Goal: Answer question/provide support

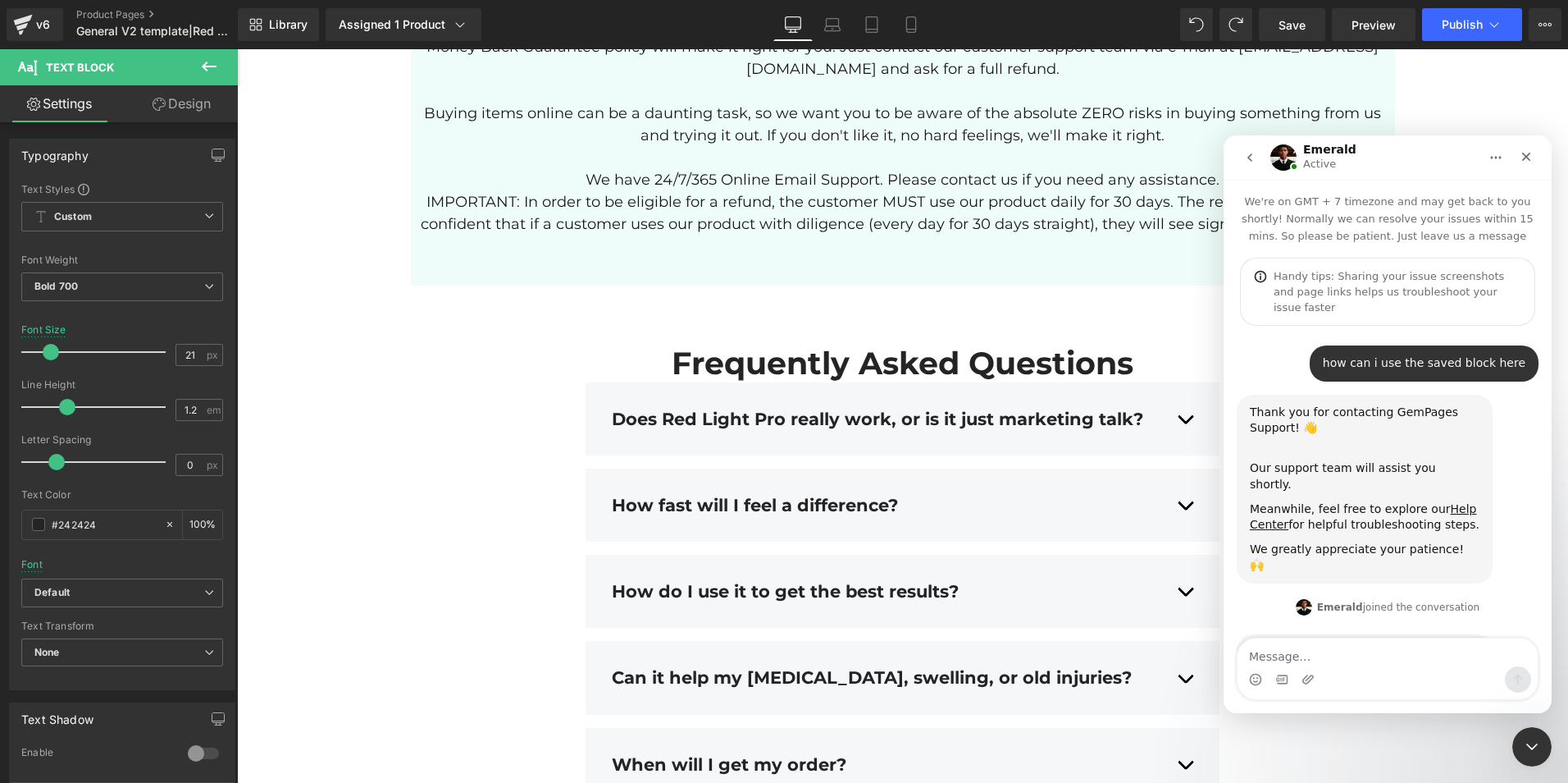
scroll to position [563, 0]
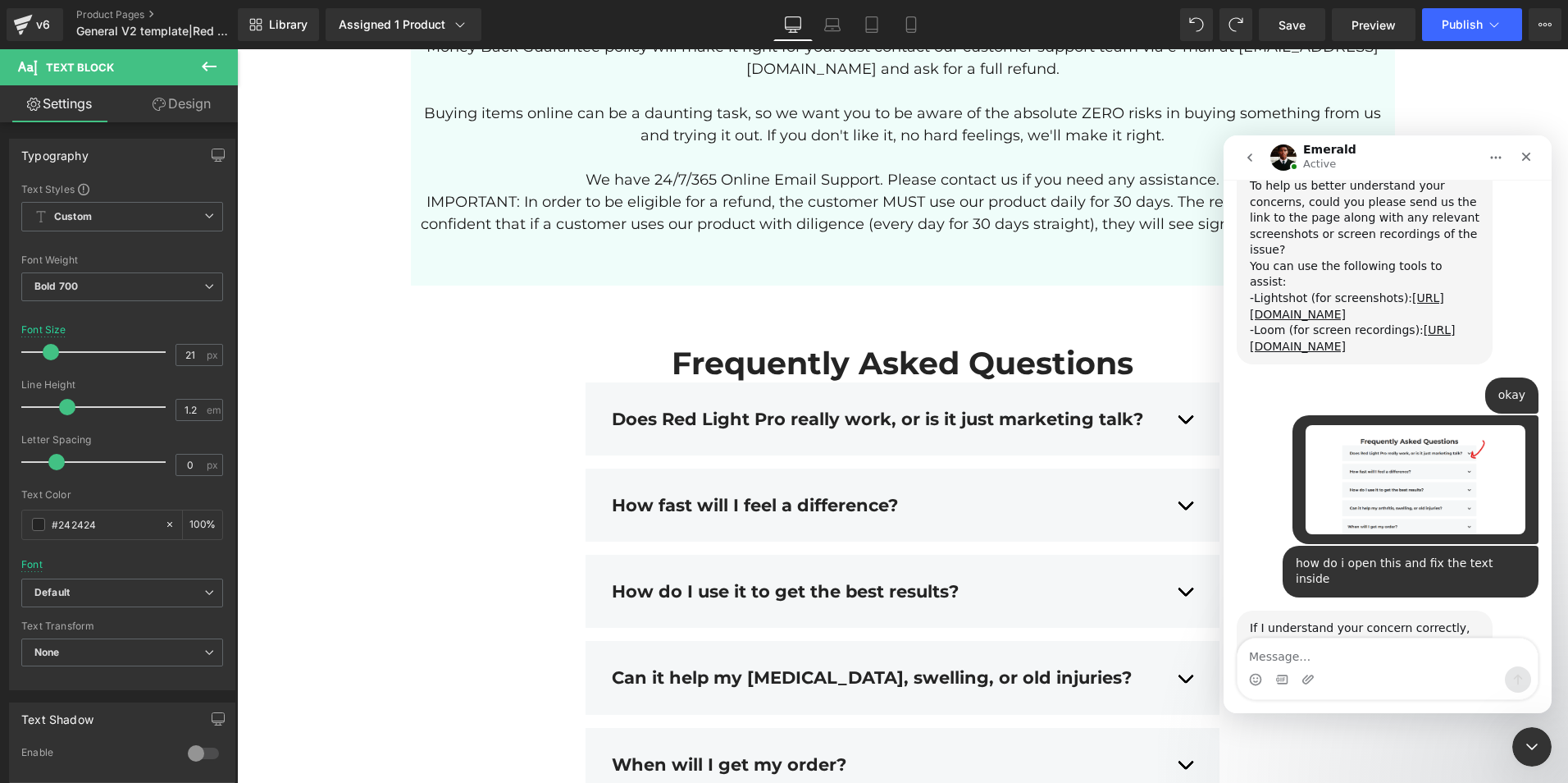
click at [1321, 649] on textarea "Message…" at bounding box center [1387, 652] width 300 height 28
type textarea "yes correct"
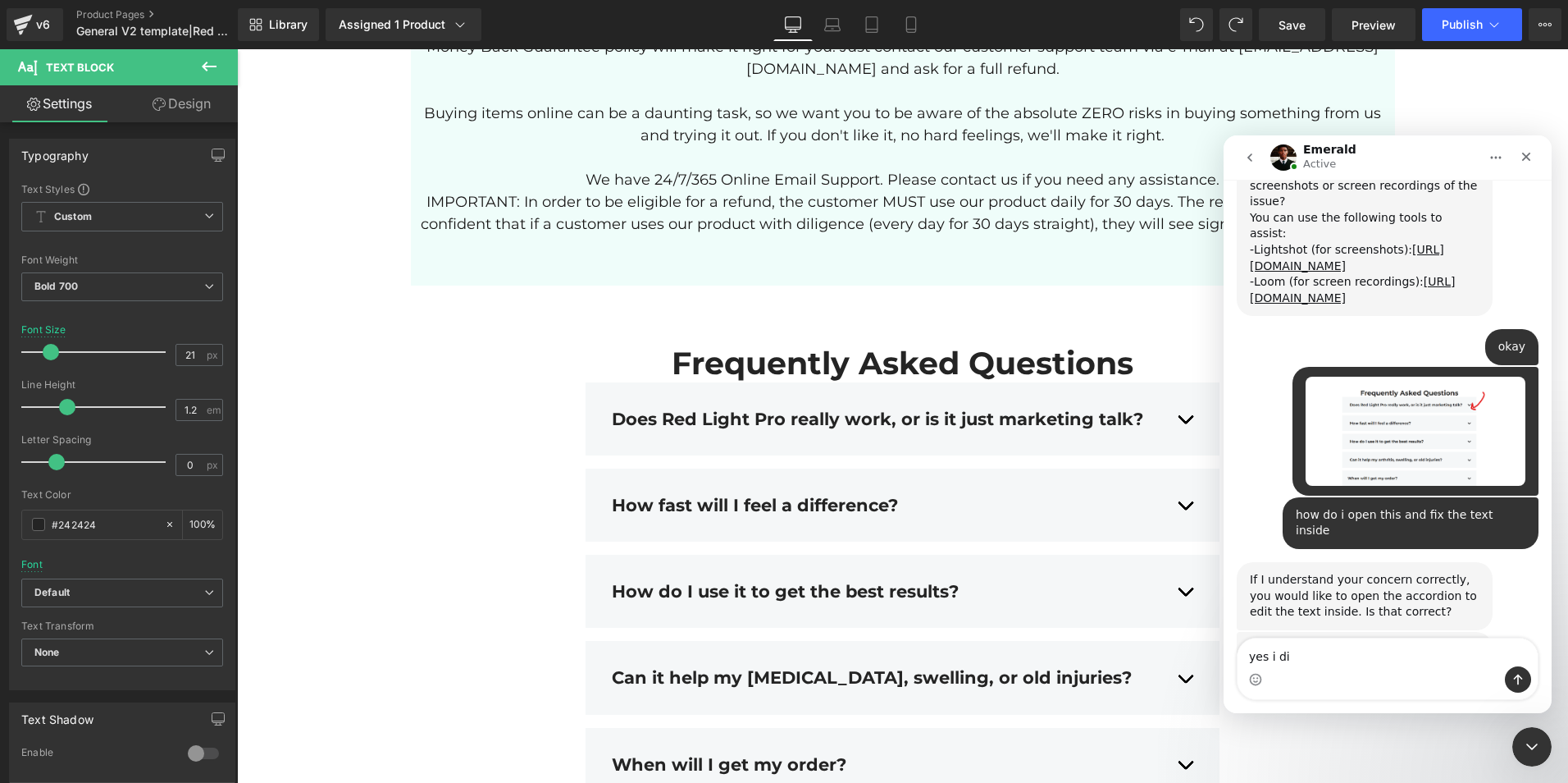
type textarea "yes i did"
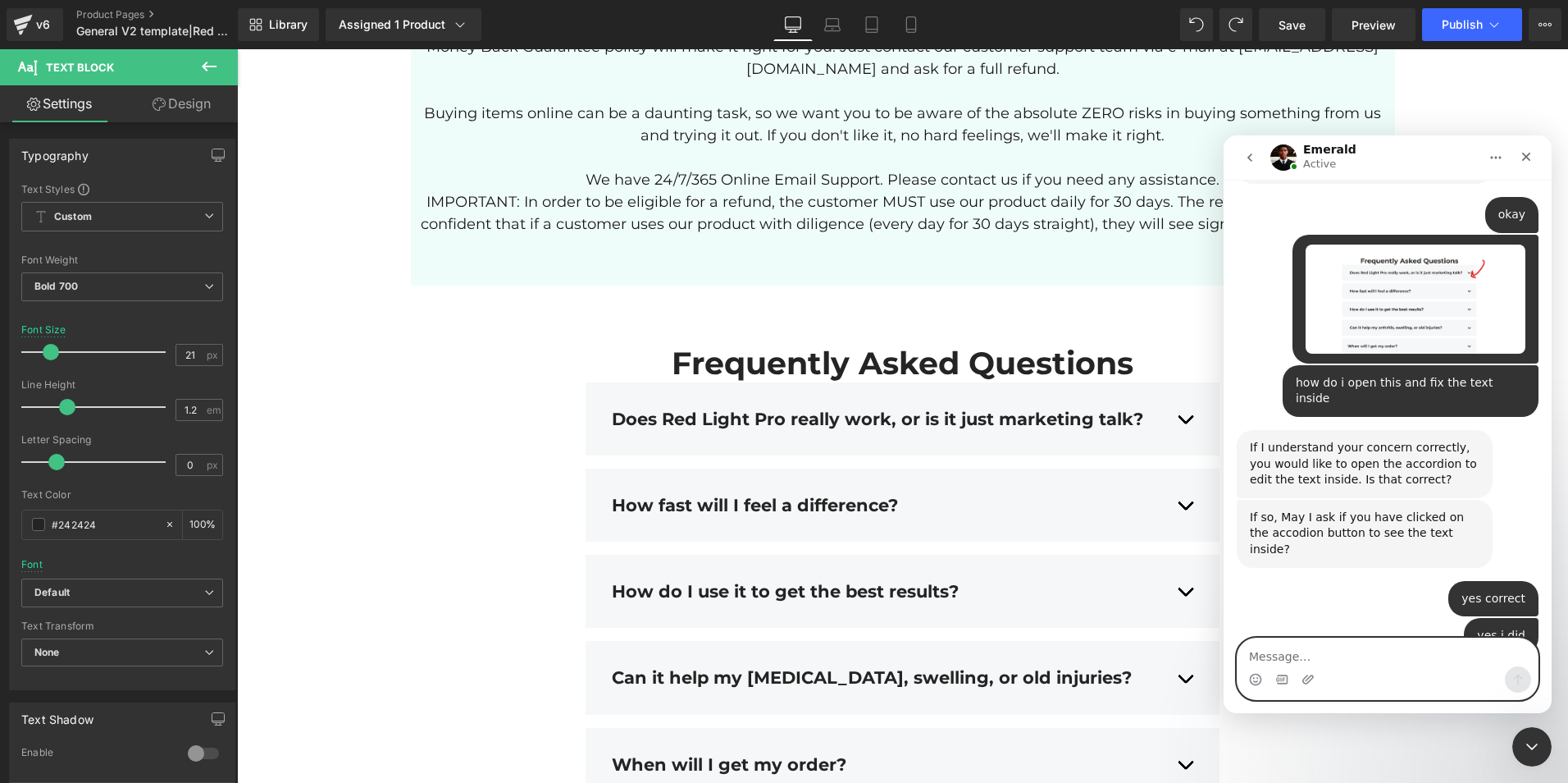
scroll to position [746, 0]
click at [1323, 657] on textarea "Message…" at bounding box center [1387, 652] width 300 height 28
type textarea "yes correct"
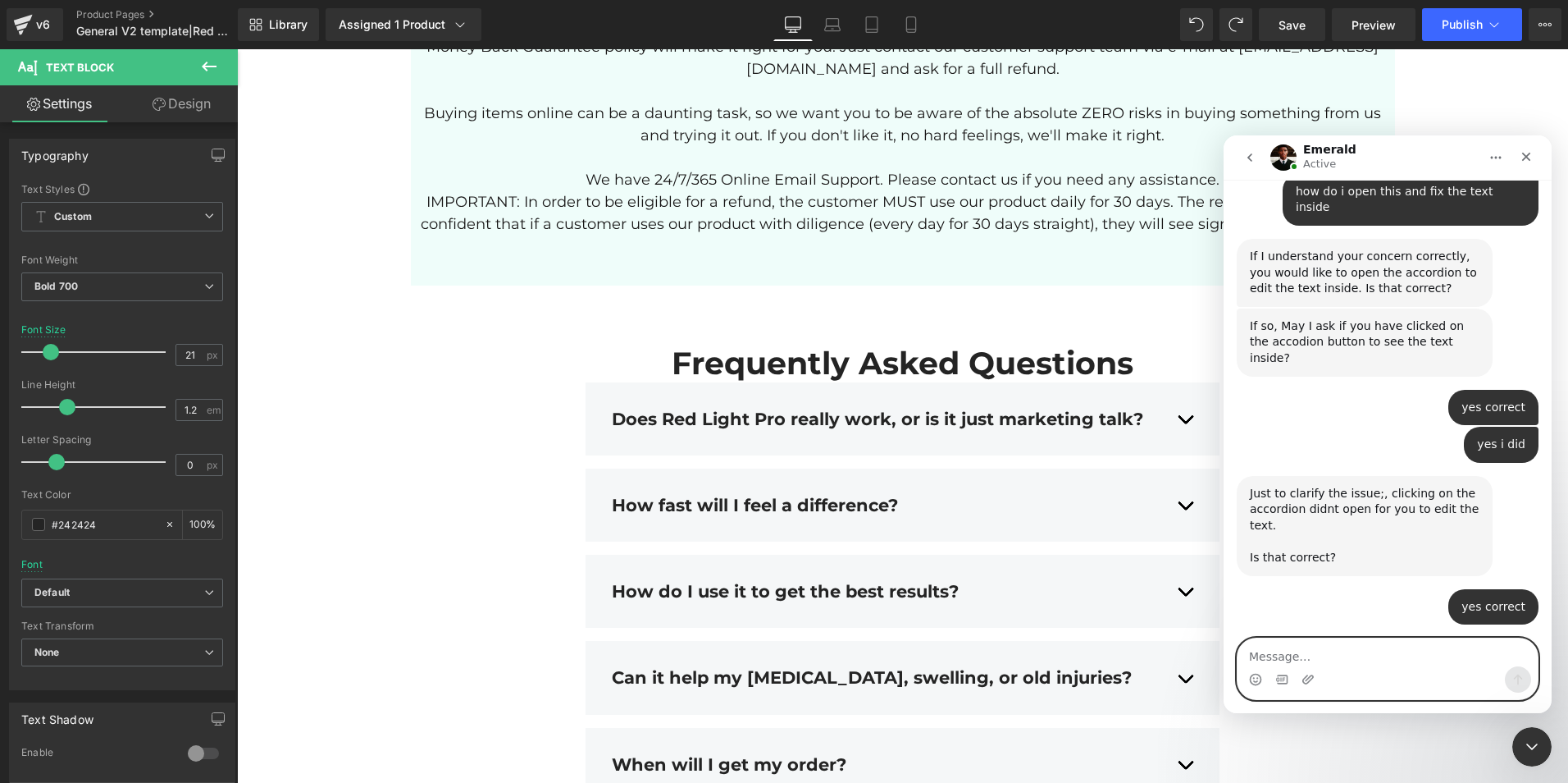
scroll to position [980, 0]
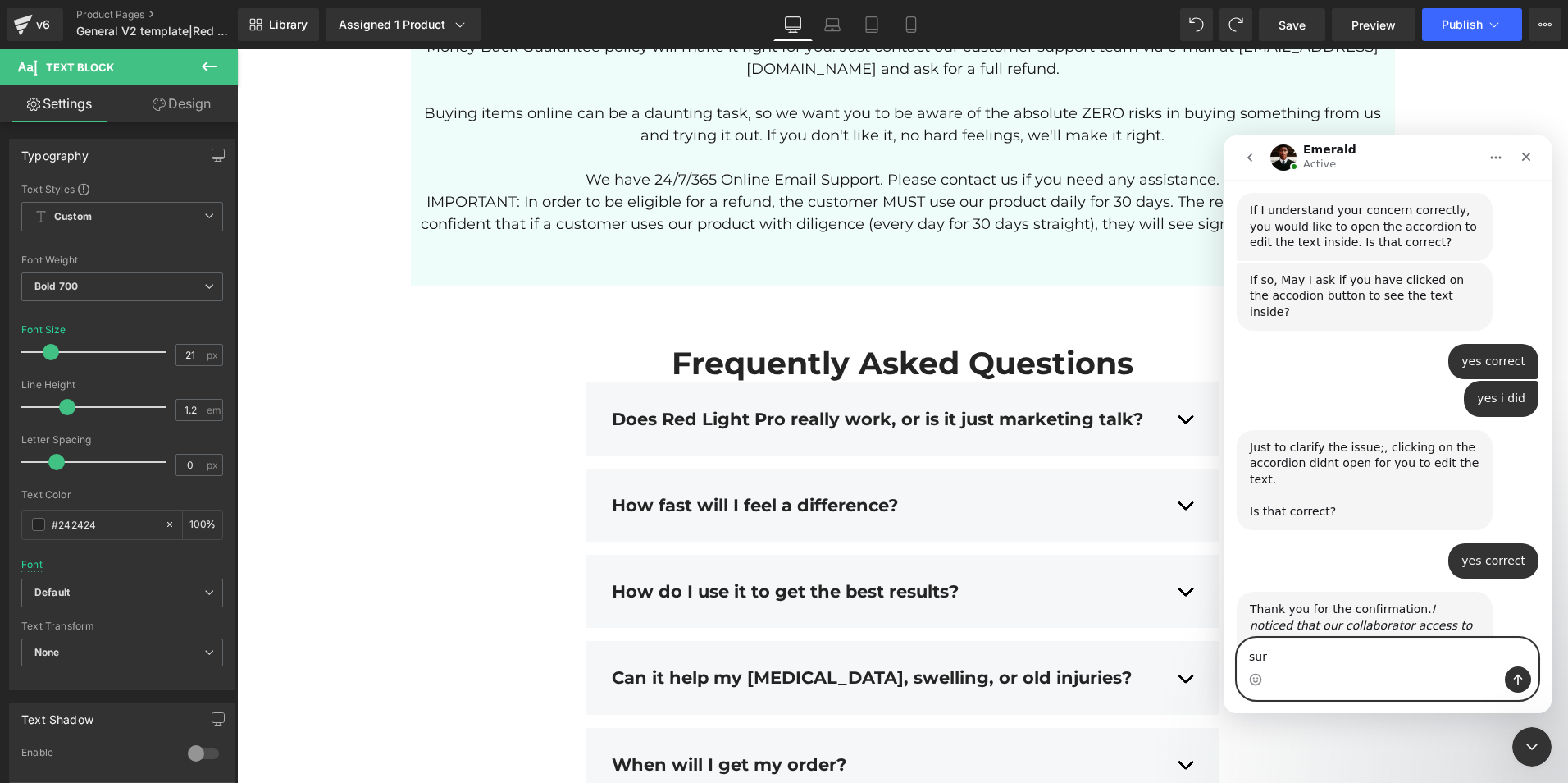
type textarea "sure"
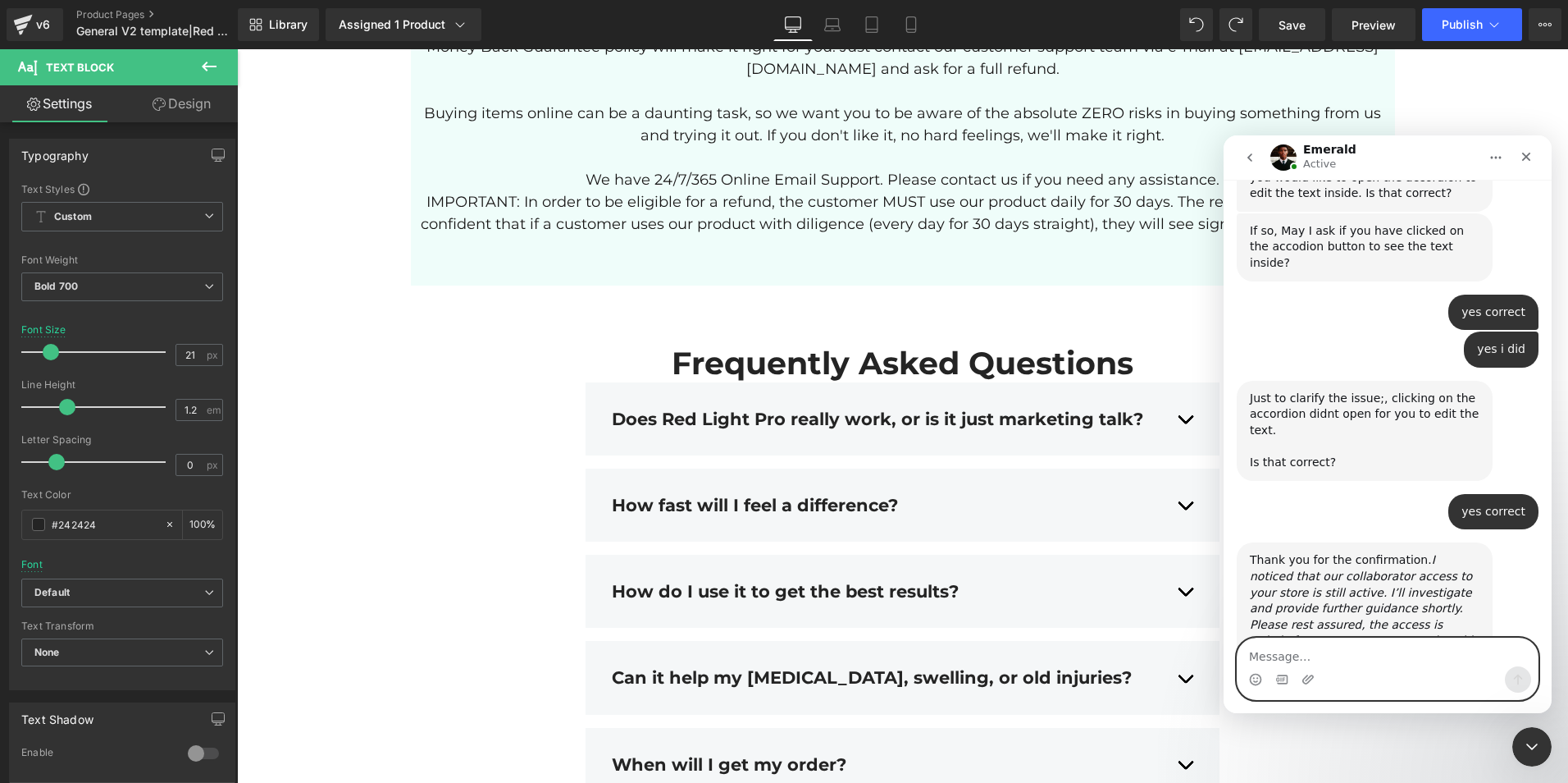
click at [1284, 664] on textarea "Message…" at bounding box center [1387, 652] width 300 height 28
paste textarea "[URL][DOMAIN_NAME][DOMAIN_NAME]"
type textarea "[URL][DOMAIN_NAME][DOMAIN_NAME]"
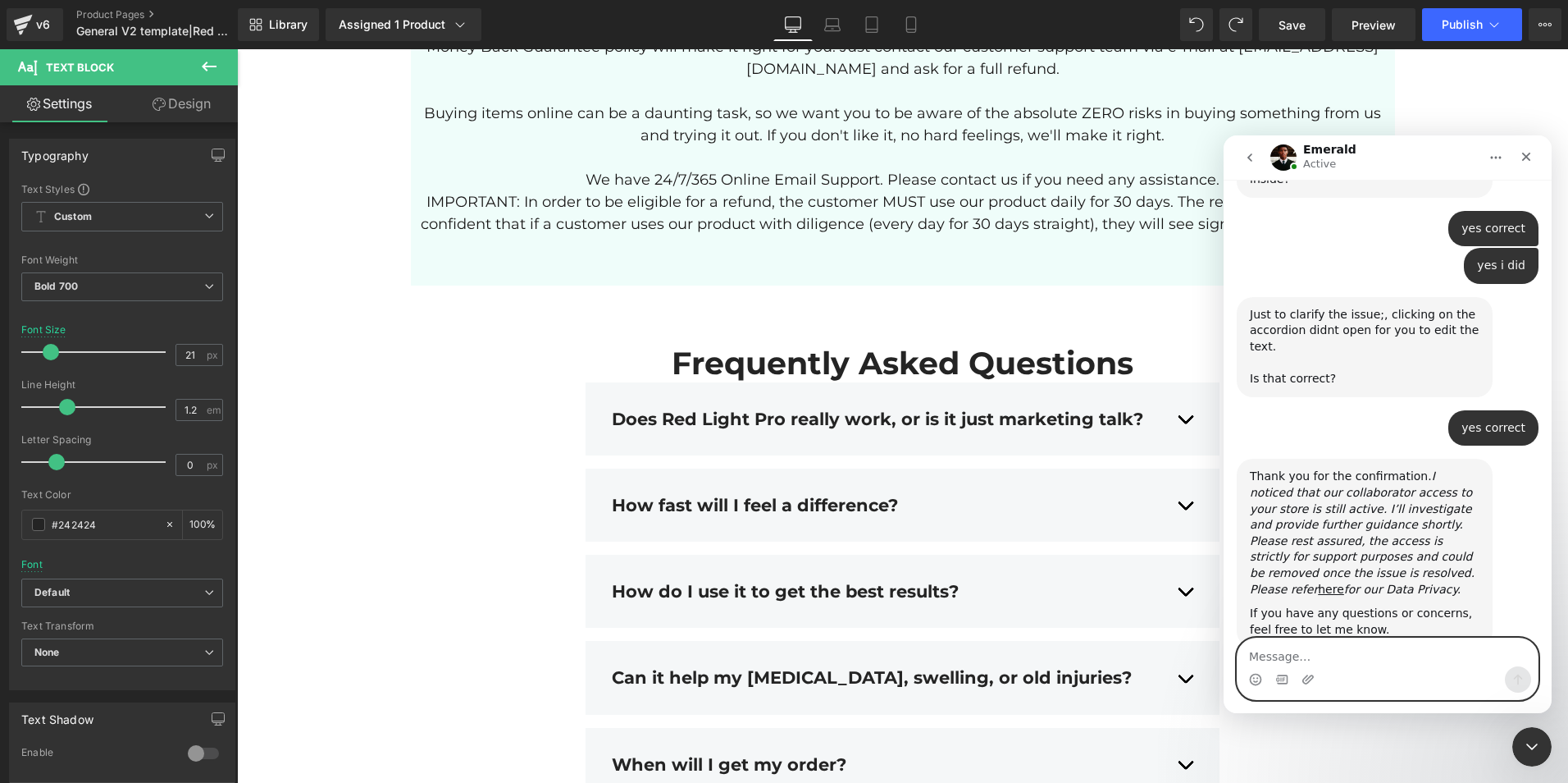
scroll to position [1115, 0]
type textarea "link"
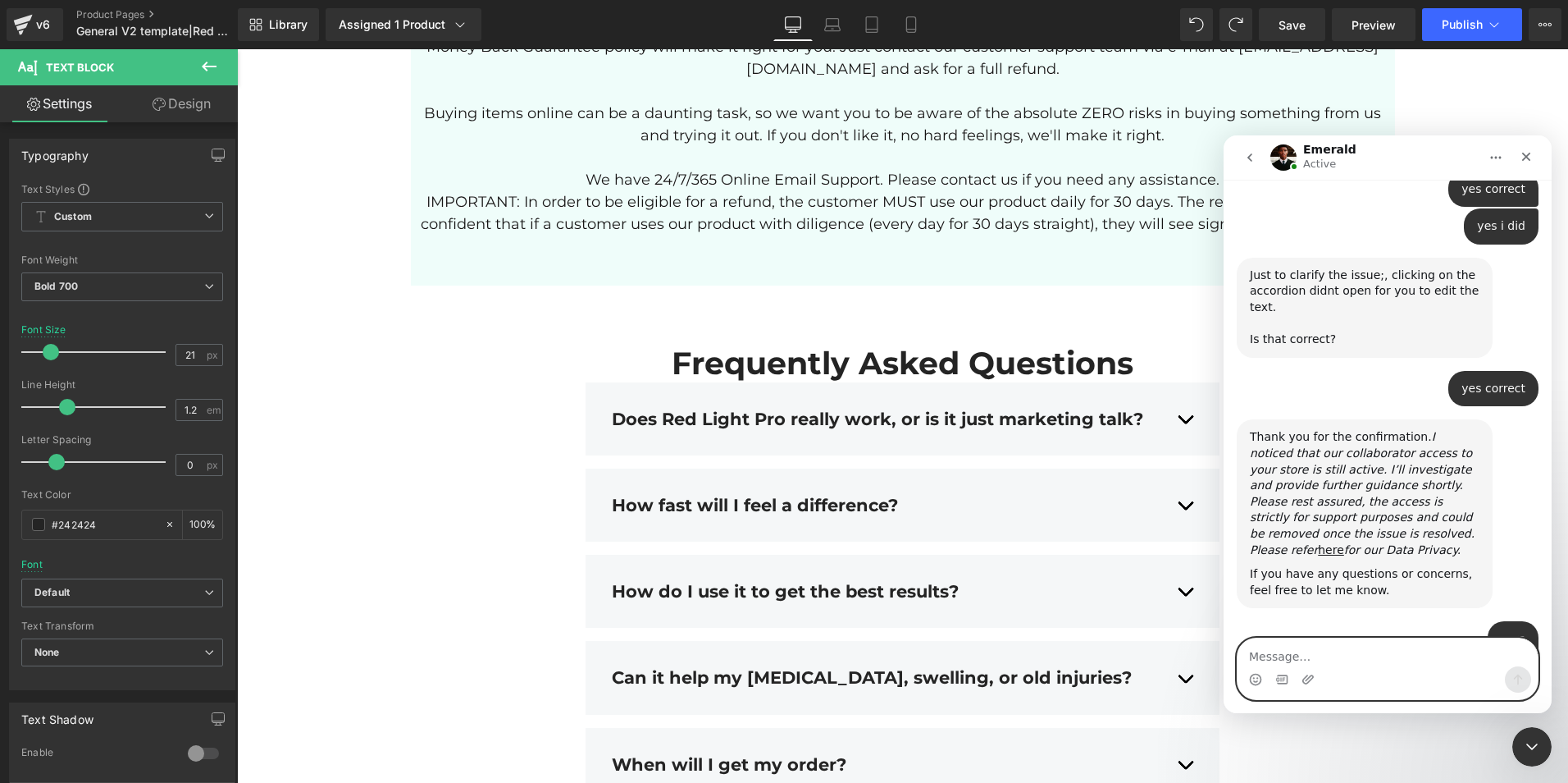
scroll to position [1218, 0]
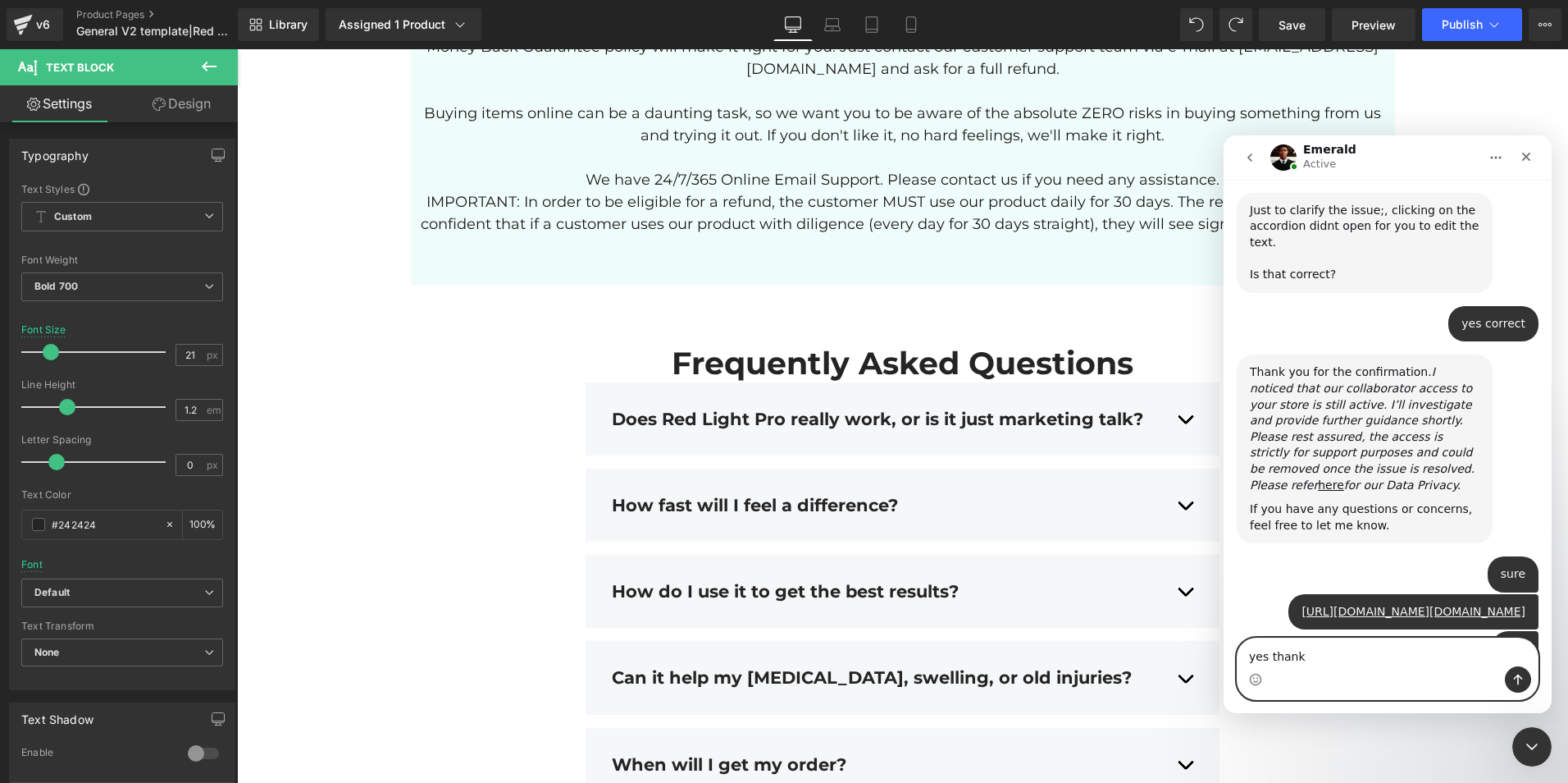
type textarea "yes thanks"
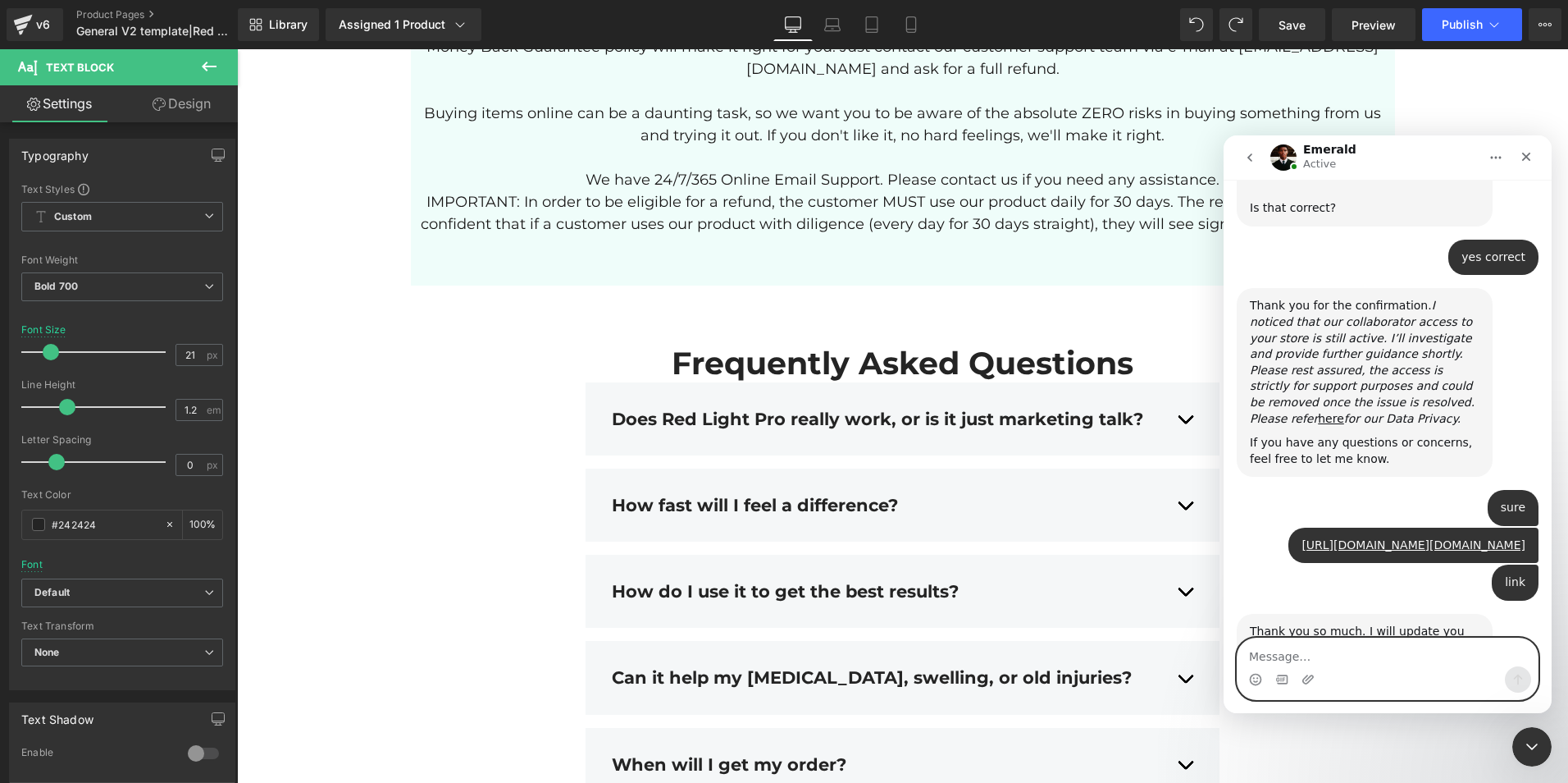
scroll to position [1316, 0]
